Goal: Find specific page/section: Locate item on page

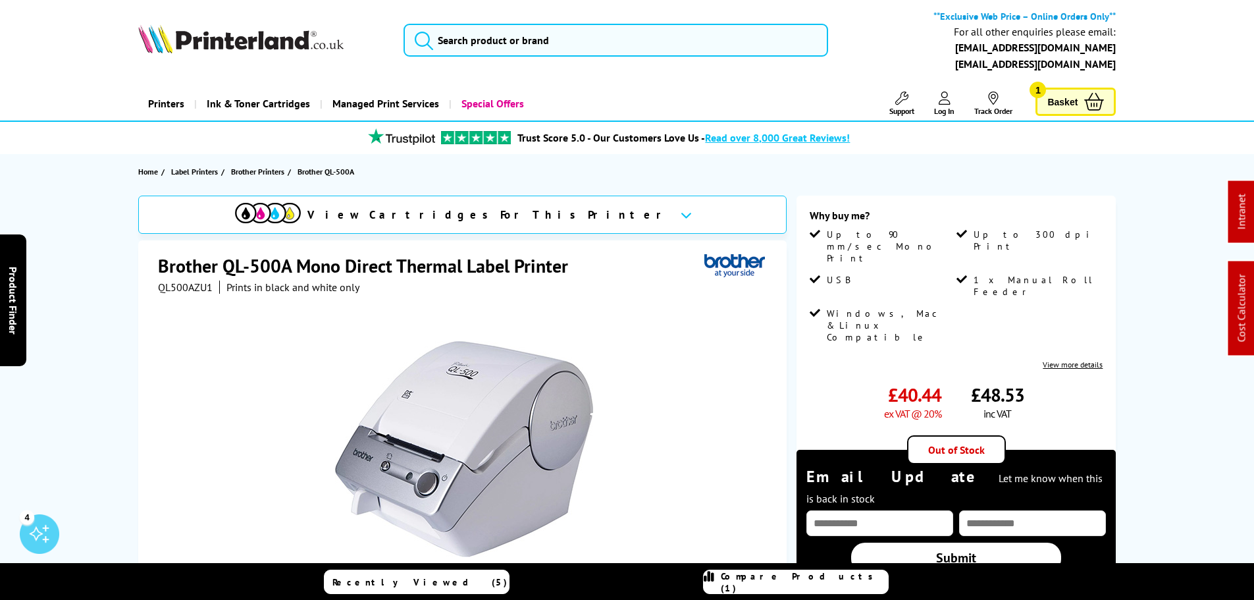
click at [194, 286] on span "QL500AZU1" at bounding box center [185, 286] width 55 height 13
copy span "QL500AZU1"
